Goal: Transaction & Acquisition: Purchase product/service

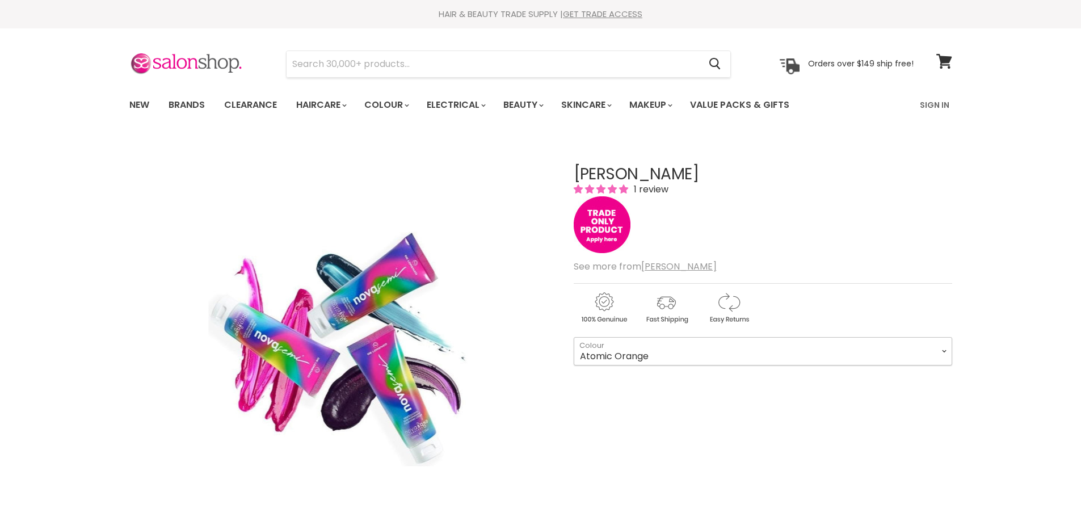
click at [946, 355] on select "Atomic Orange Crystal Clear Cyber Yellow Explosive Red Hypnotic Pink Mystic Blu…" at bounding box center [763, 351] width 379 height 28
